Goal: Information Seeking & Learning: Learn about a topic

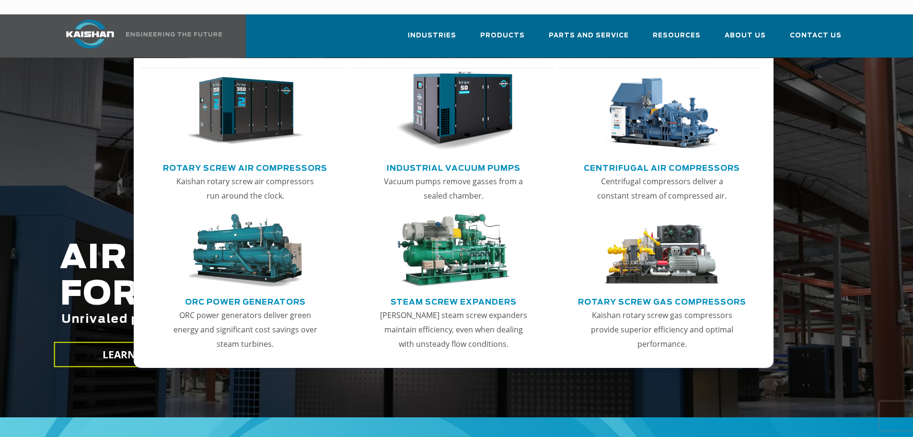
click at [260, 105] on img "Main menu" at bounding box center [245, 111] width 118 height 80
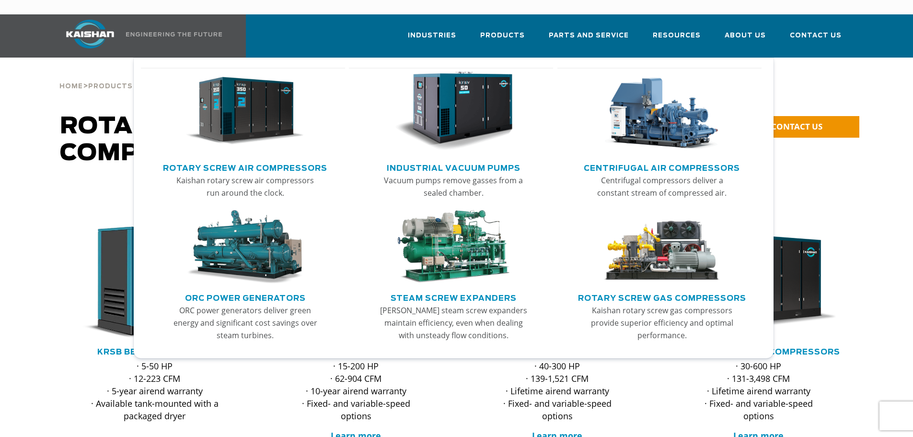
click at [261, 160] on link "Rotary Screw Air Compressors" at bounding box center [245, 167] width 164 height 14
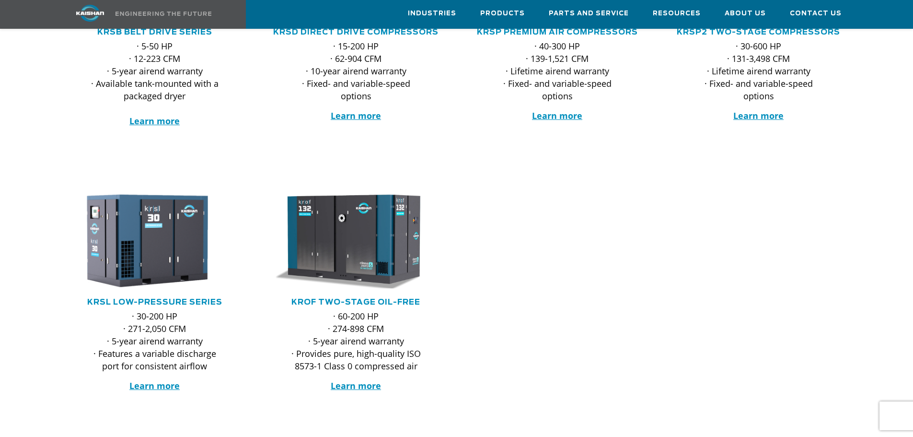
scroll to position [160, 0]
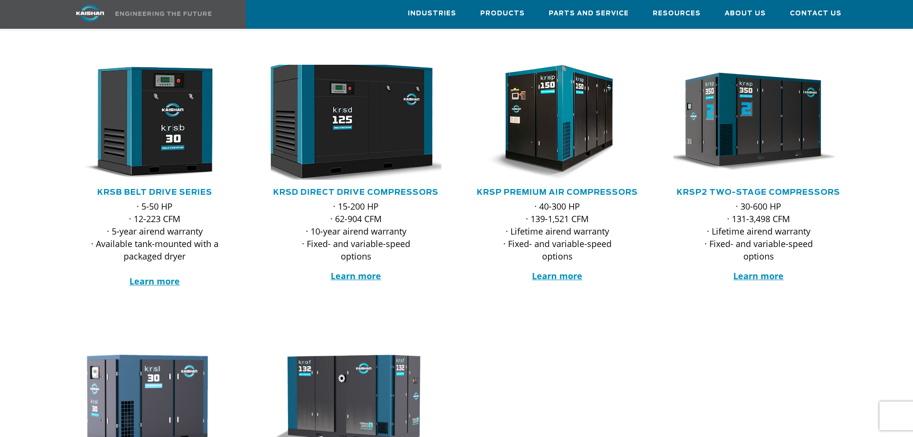
click at [357, 103] on img at bounding box center [349, 122] width 188 height 127
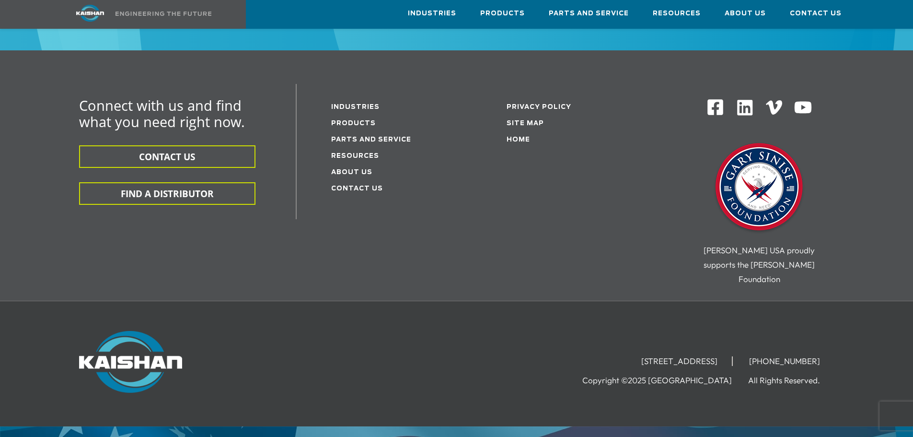
scroll to position [3050, 0]
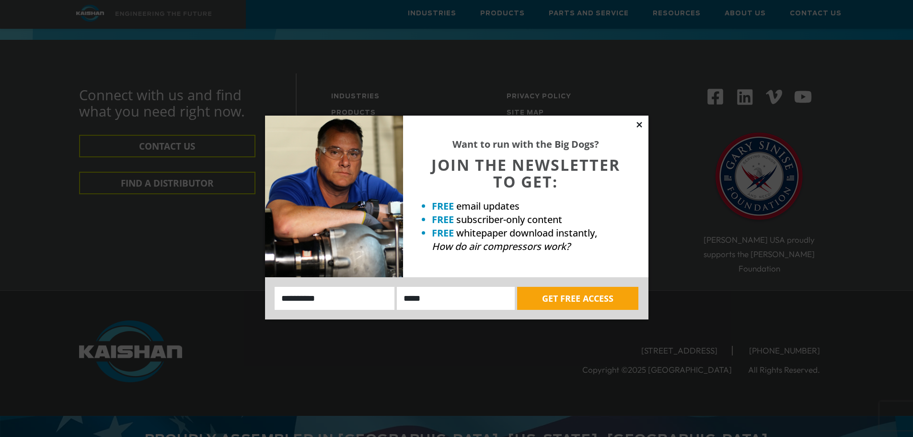
click at [639, 126] on icon at bounding box center [639, 124] width 5 height 5
